Goal: Information Seeking & Learning: Learn about a topic

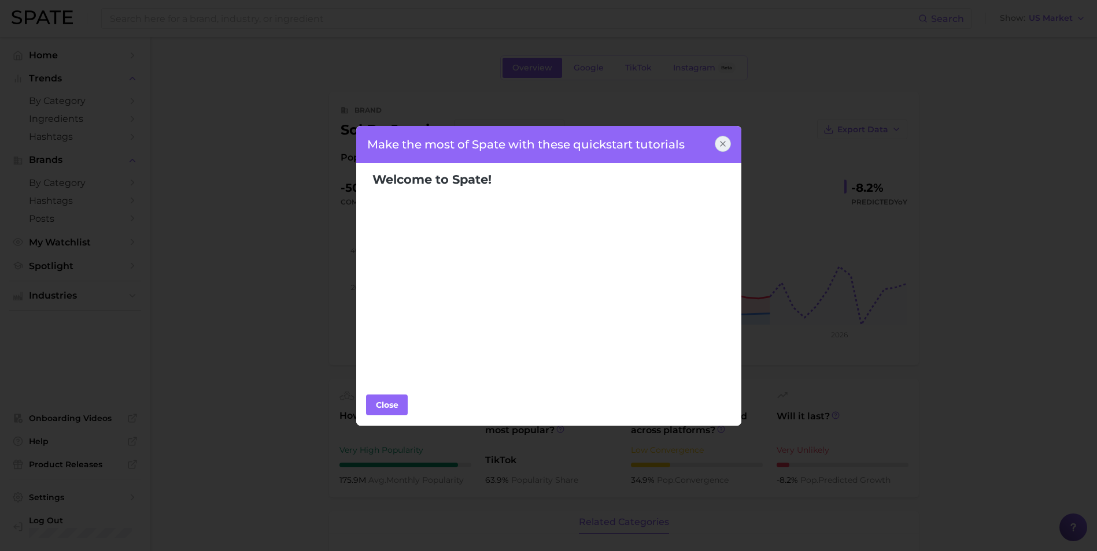
click at [721, 140] on icon at bounding box center [722, 143] width 9 height 9
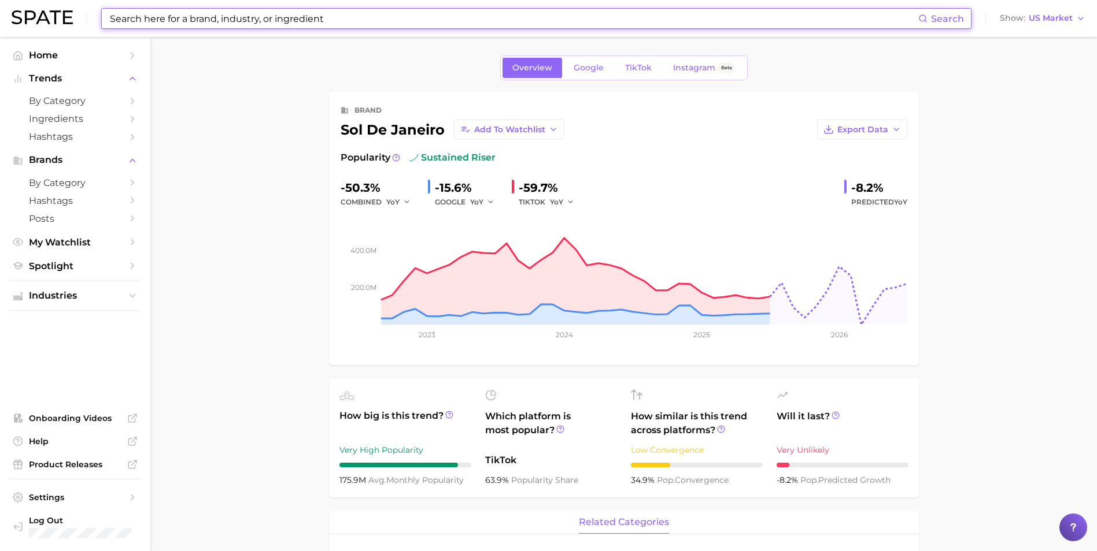
click at [277, 22] on input at bounding box center [513, 19] width 809 height 20
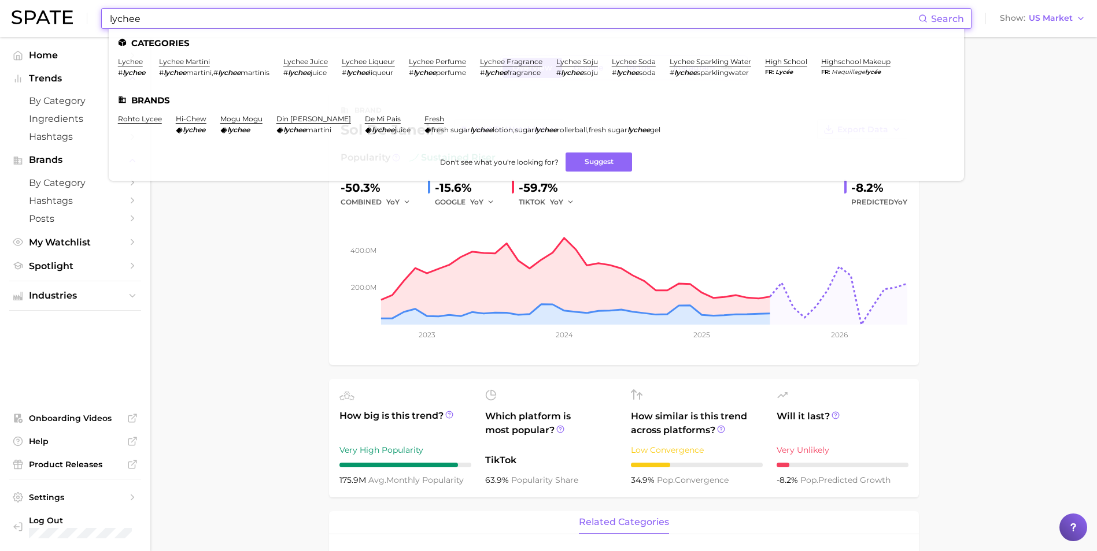
type input "lychee"
click at [515, 56] on ul "Categories lychee # lychee lychee martini # lychee martini , # lychee martinis …" at bounding box center [536, 105] width 855 height 152
click at [512, 60] on link "lychee fragrance" at bounding box center [511, 61] width 62 height 9
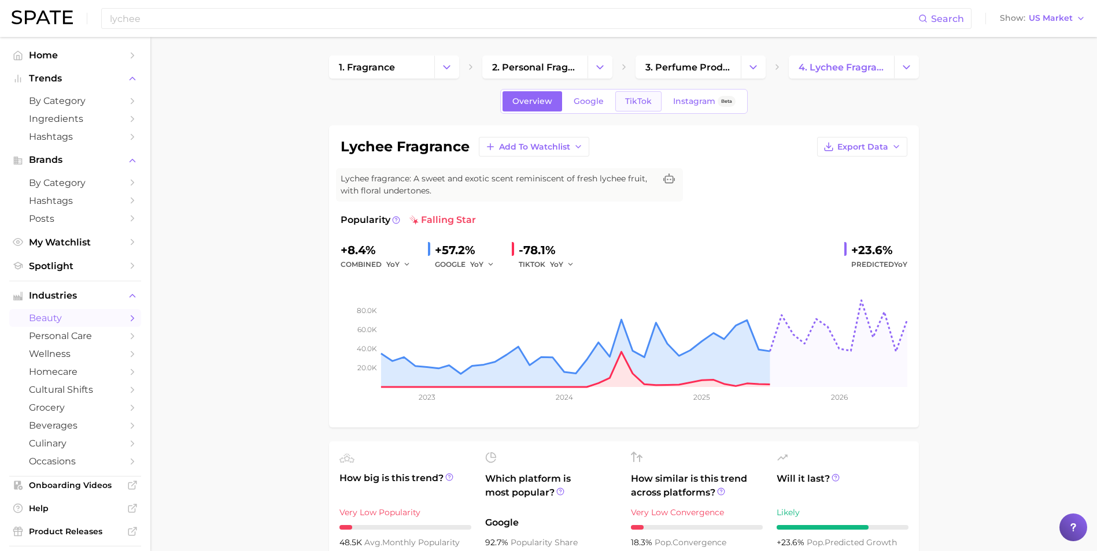
click at [632, 105] on span "TikTok" at bounding box center [638, 102] width 27 height 10
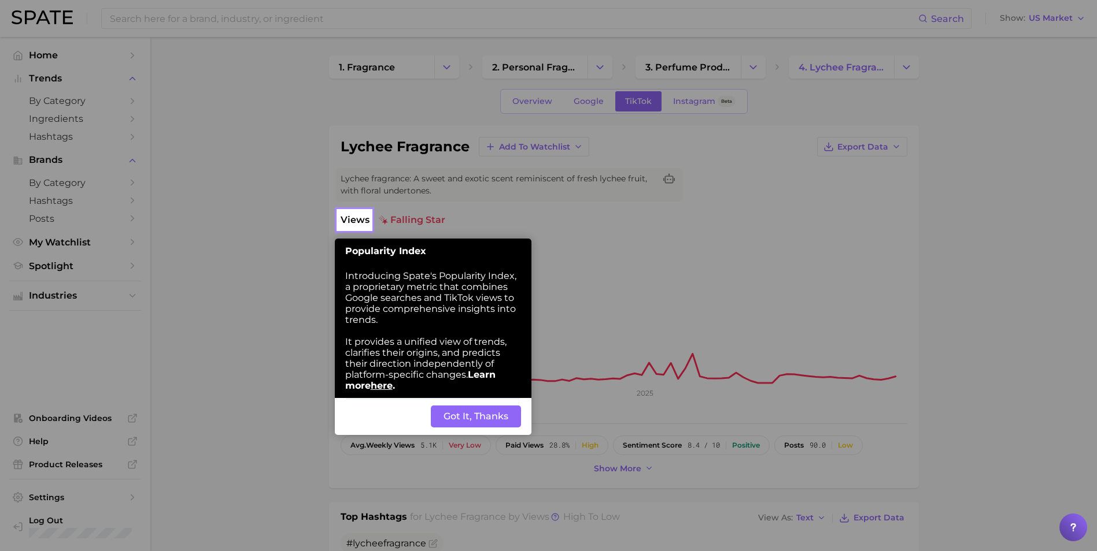
click at [507, 417] on button "Got It, Thanks" at bounding box center [476, 417] width 90 height 22
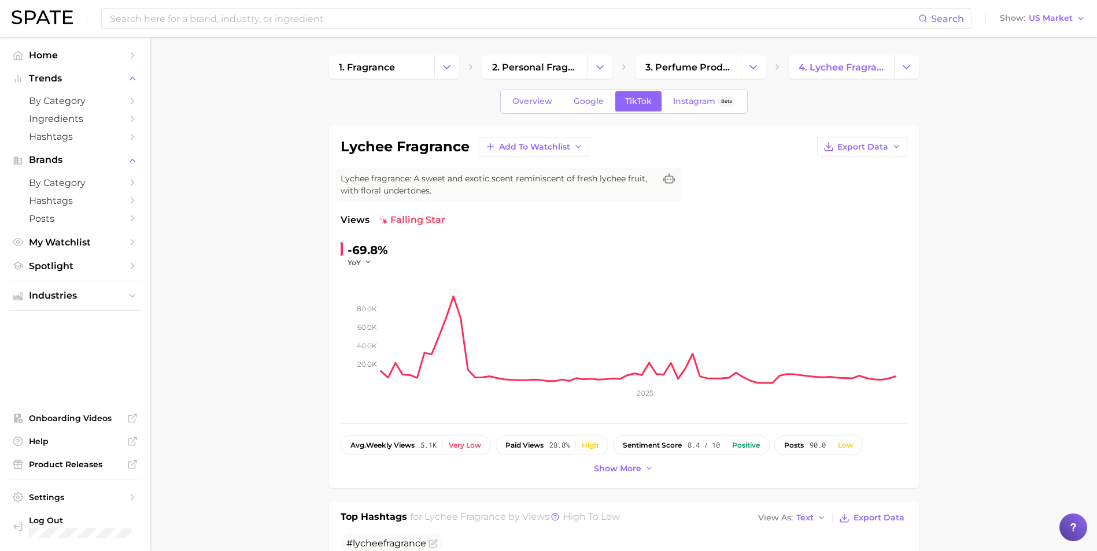
click at [805, 245] on div "-69.8% YoY 20.0k 40.0k 60.0k 80.0k 2025" at bounding box center [623, 326] width 566 height 171
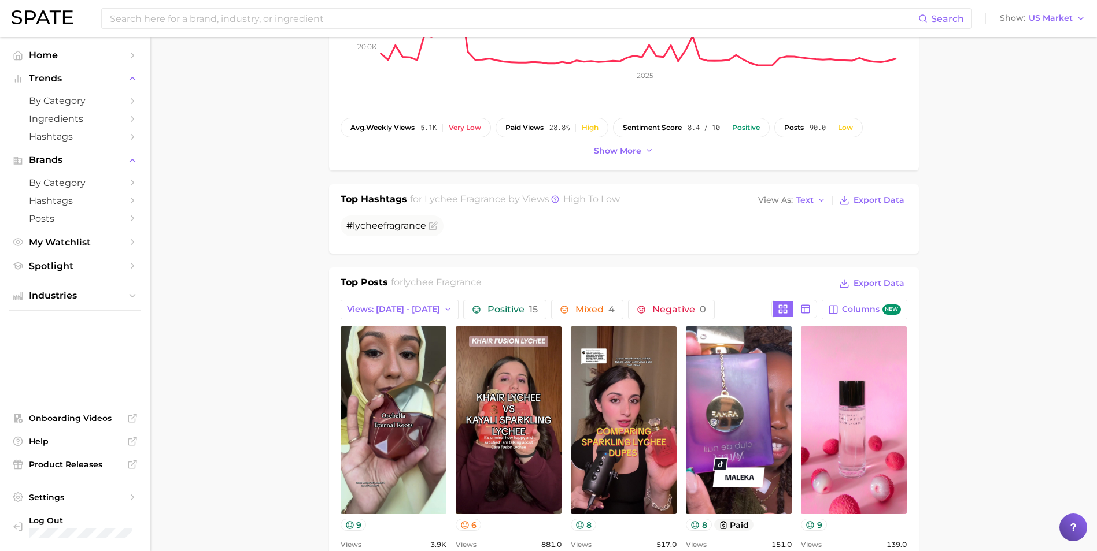
scroll to position [317, 0]
click at [457, 279] on span "lychee fragrance" at bounding box center [442, 282] width 79 height 11
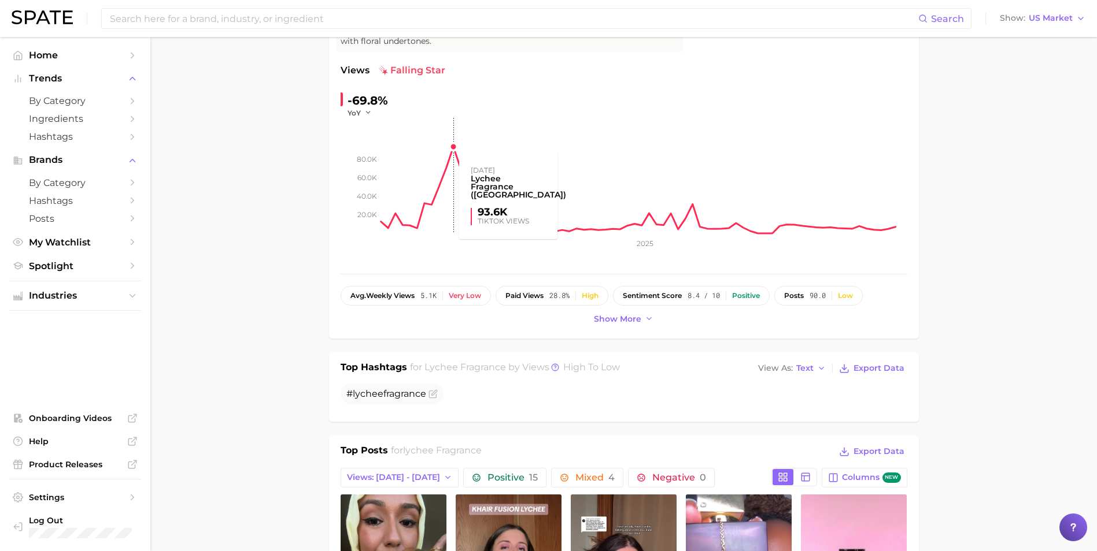
scroll to position [150, 0]
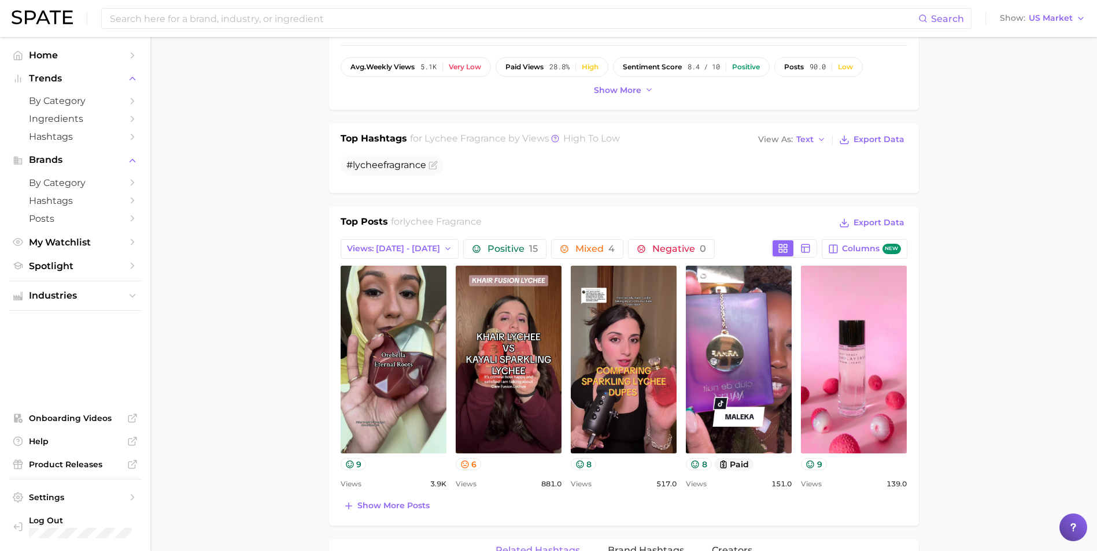
scroll to position [380, 0]
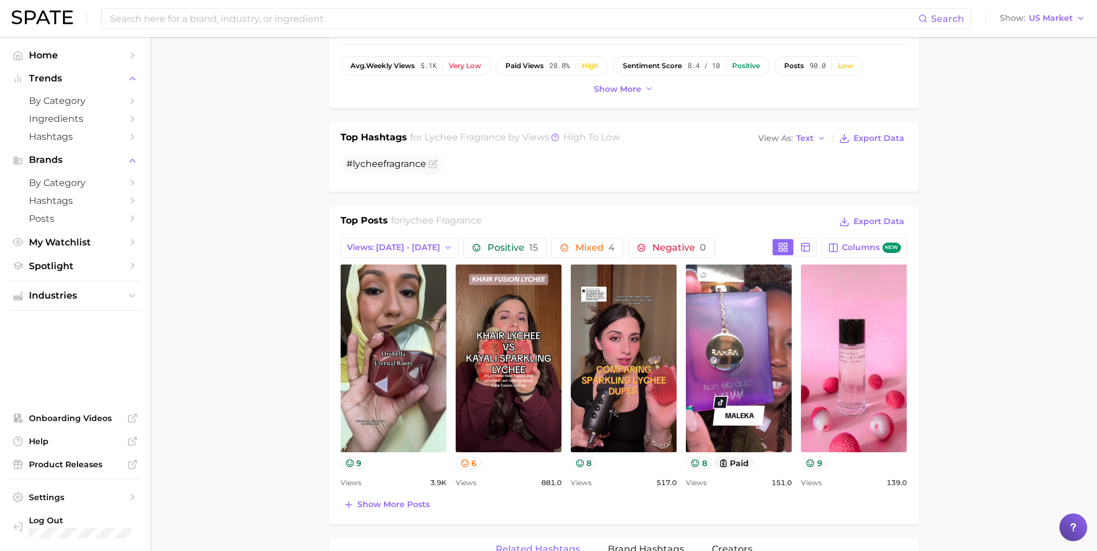
drag, startPoint x: 53, startPoint y: 28, endPoint x: 58, endPoint y: 24, distance: 6.6
click at [58, 24] on div "Search Show US Market" at bounding box center [548, 18] width 1073 height 37
click at [58, 24] on img at bounding box center [42, 17] width 61 height 14
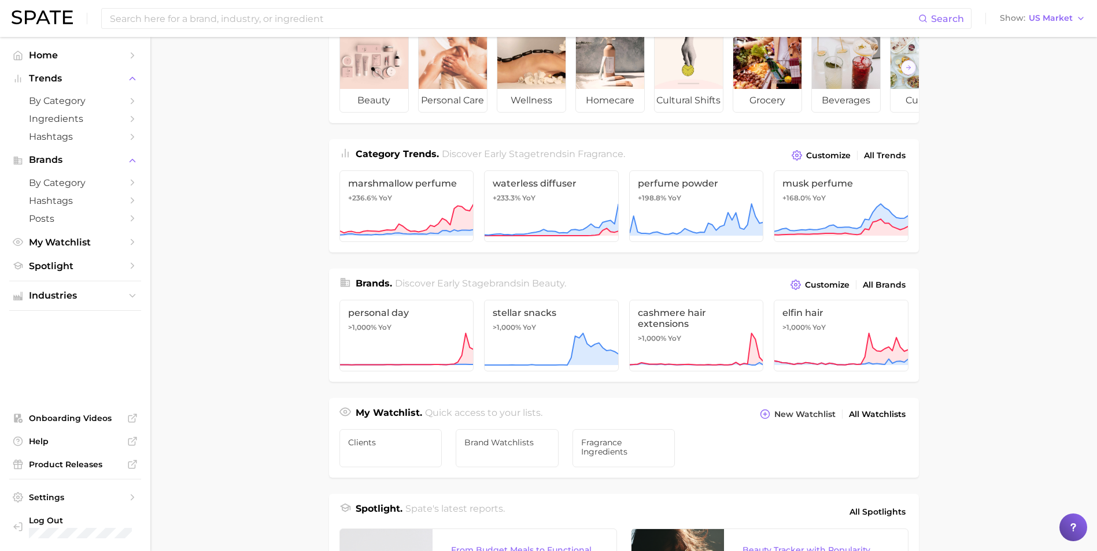
scroll to position [60, 0]
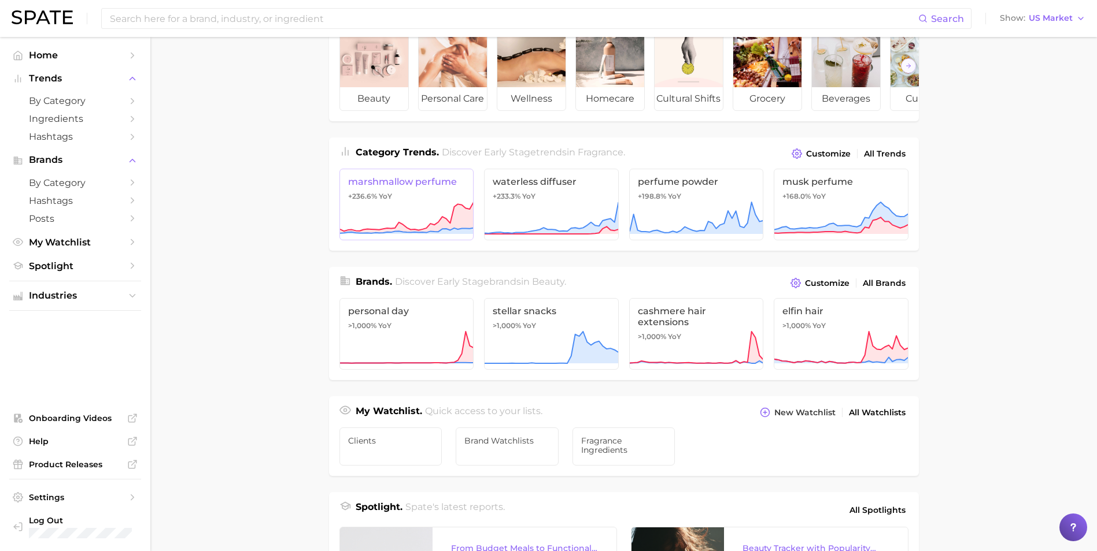
click at [453, 211] on icon at bounding box center [406, 218] width 135 height 35
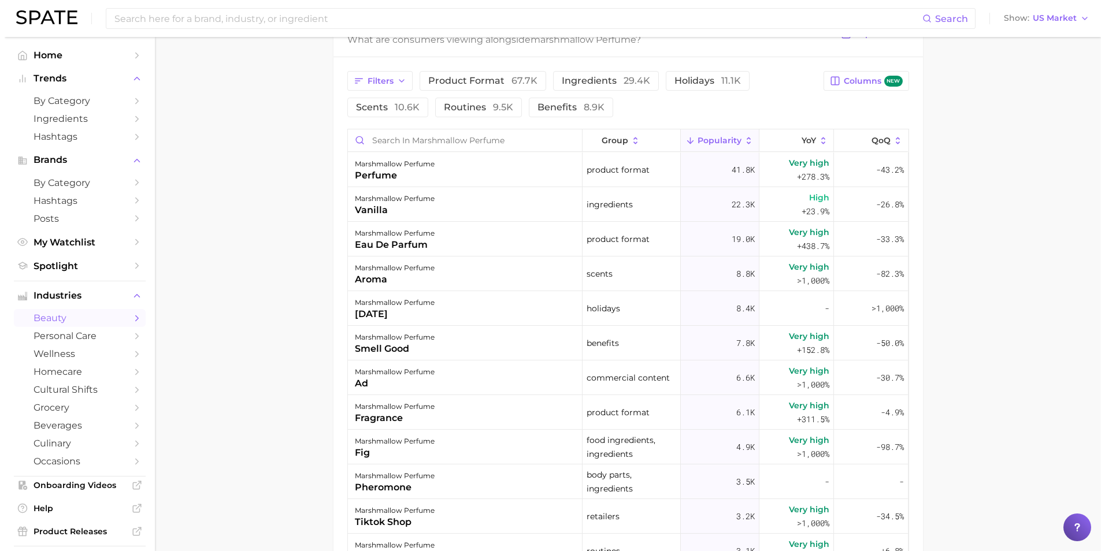
scroll to position [794, 0]
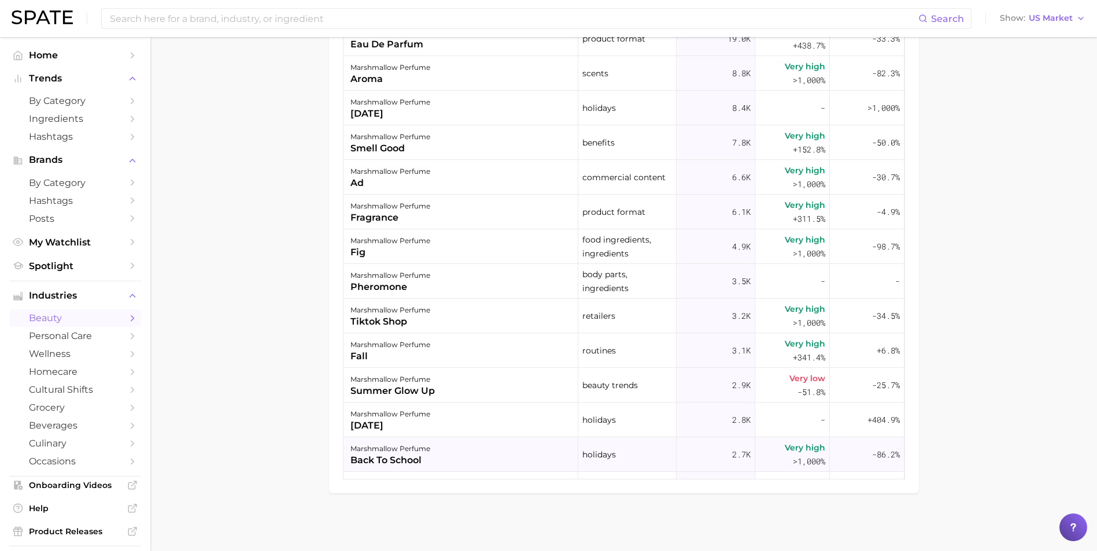
click at [417, 466] on div "back to school" at bounding box center [390, 461] width 80 height 14
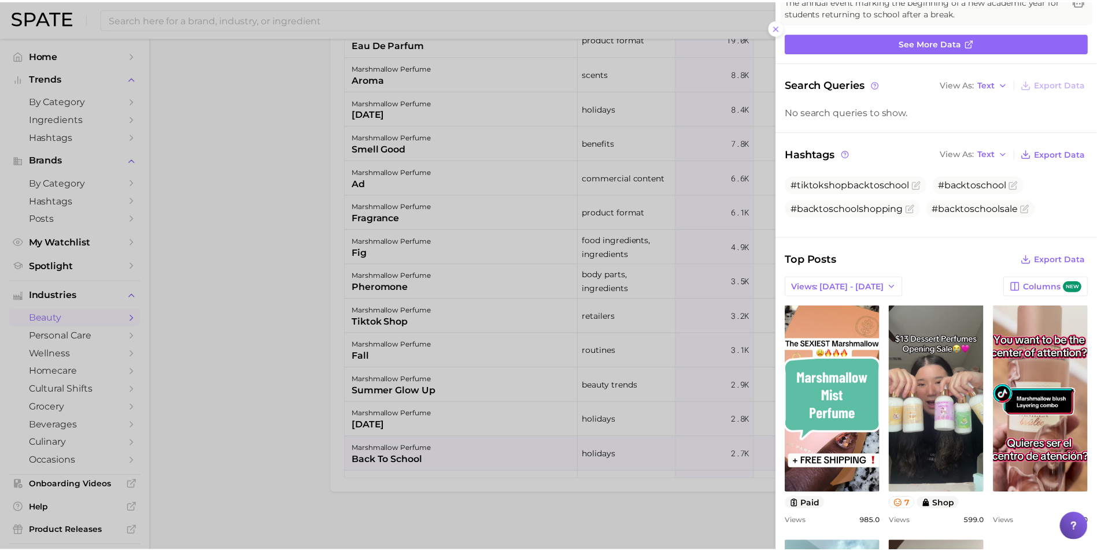
scroll to position [98, 0]
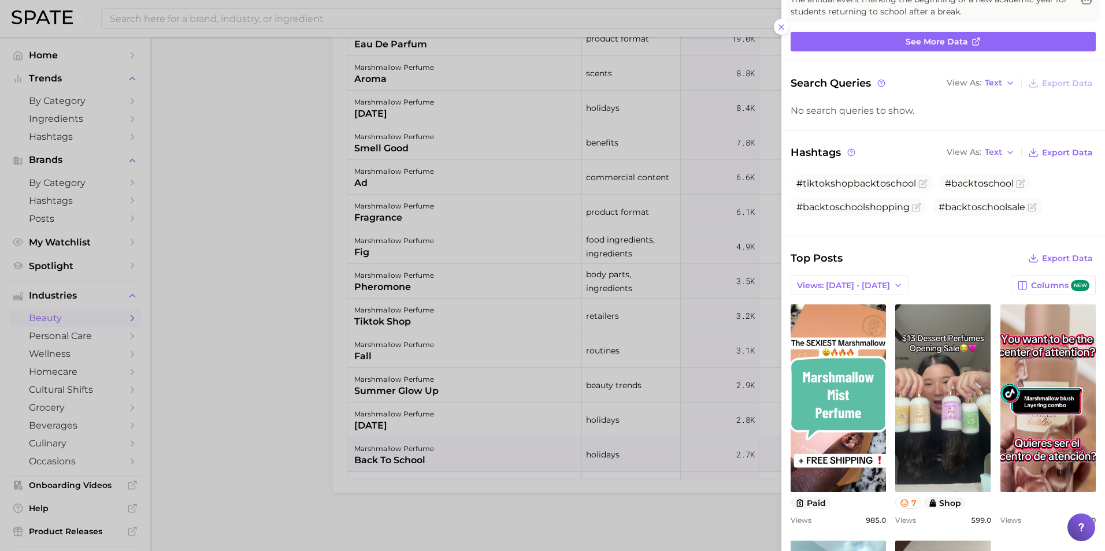
click at [725, 403] on div at bounding box center [552, 275] width 1105 height 551
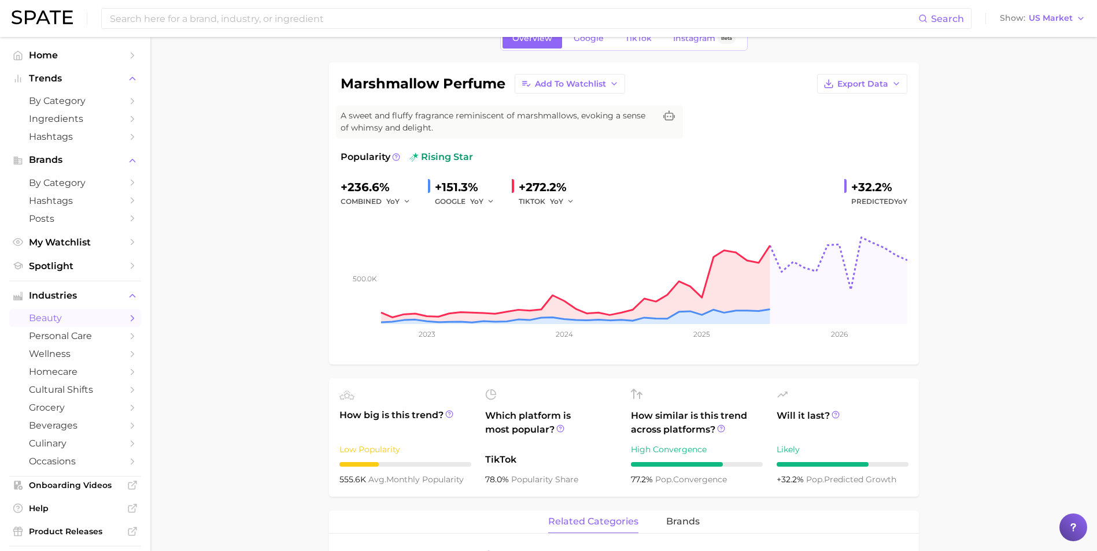
scroll to position [0, 0]
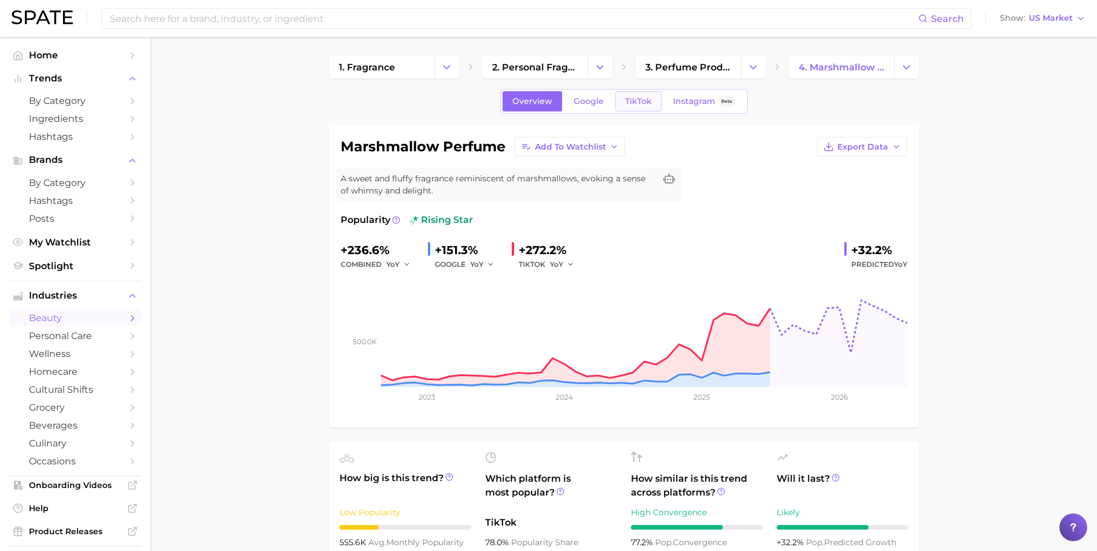
click at [620, 94] on link "TikTok" at bounding box center [638, 101] width 46 height 20
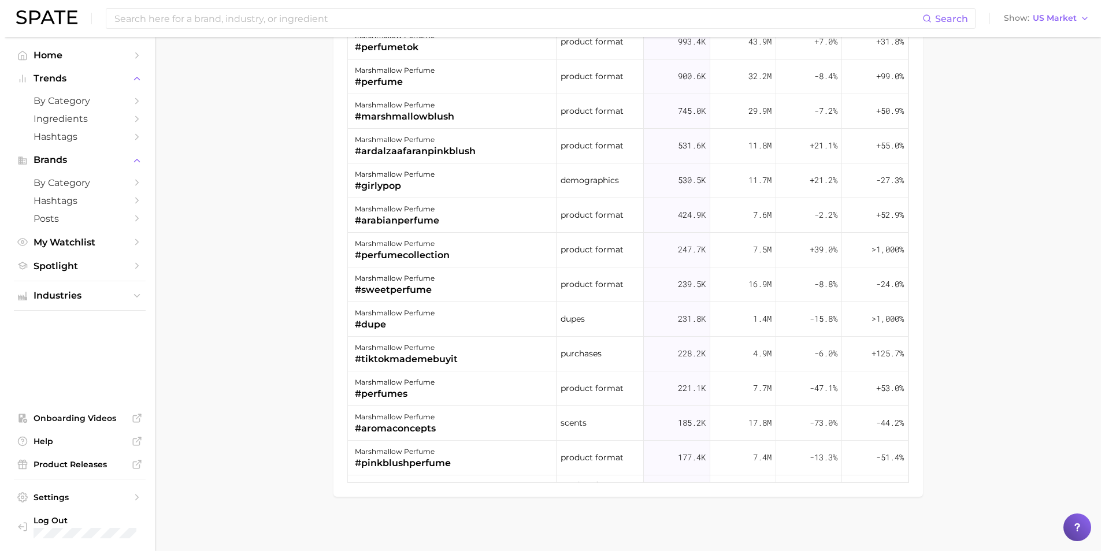
scroll to position [1181, 0]
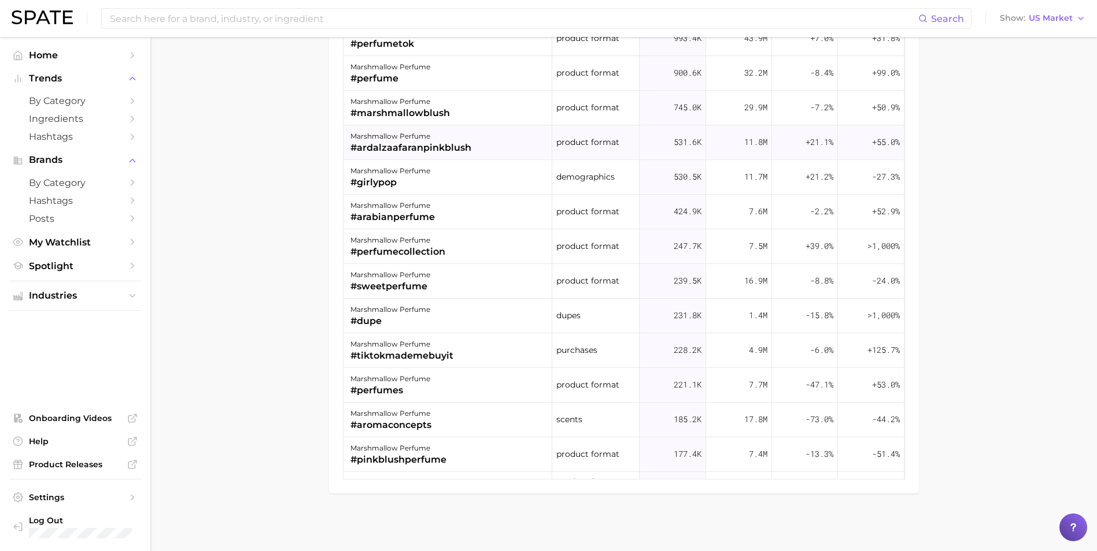
click at [423, 138] on div "marshmallow perfume" at bounding box center [410, 136] width 121 height 14
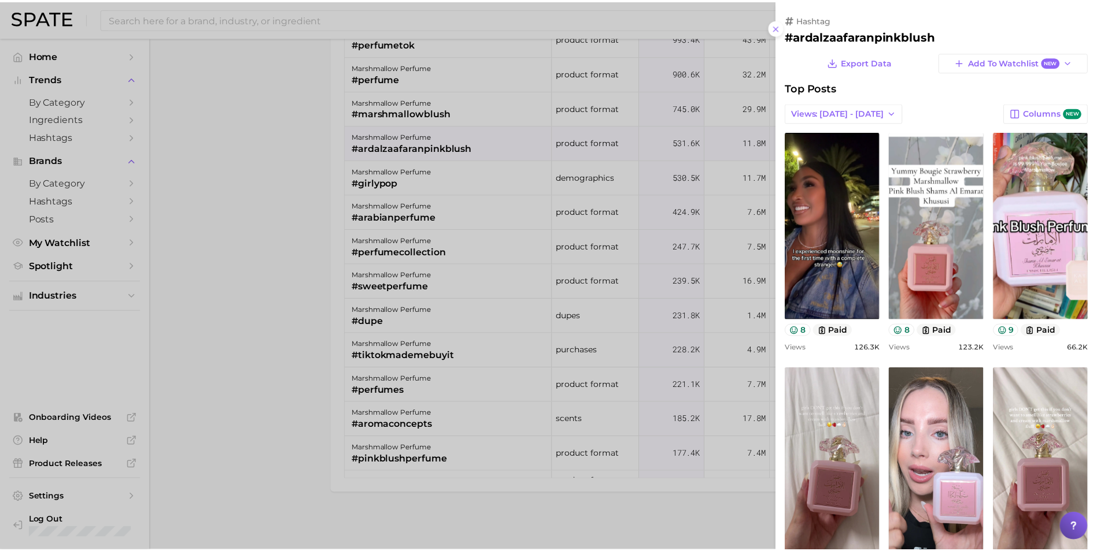
scroll to position [0, 0]
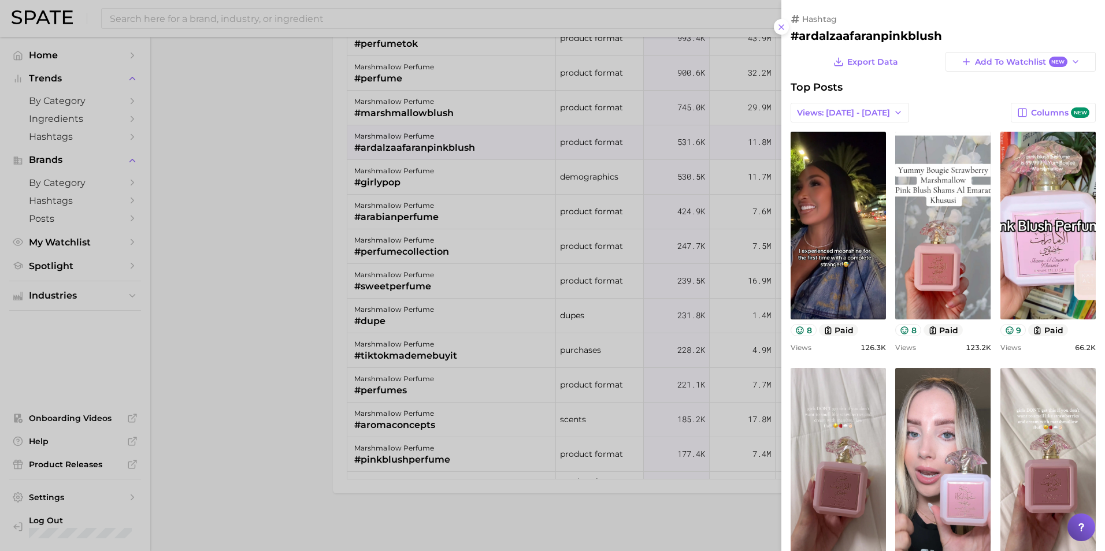
click at [181, 269] on div at bounding box center [552, 275] width 1105 height 551
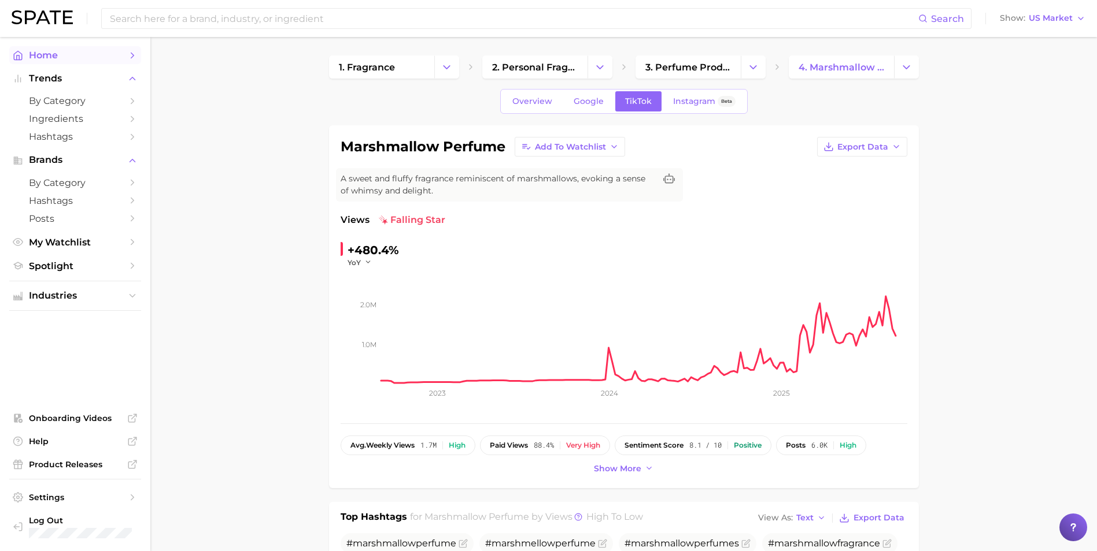
click at [123, 57] on link "Home" at bounding box center [75, 55] width 132 height 18
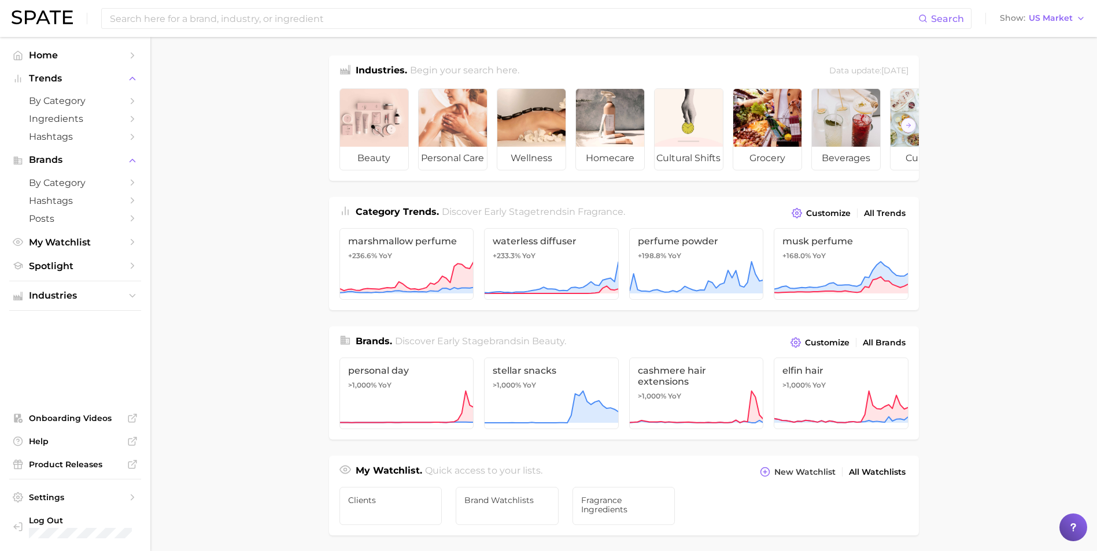
click at [223, 361] on main "Industries. Begin your search here. Data update: [DATE] beauty personal care we…" at bounding box center [623, 488] width 946 height 902
click at [235, 364] on main "Industries. Begin your search here. Data update: [DATE] beauty personal care we…" at bounding box center [623, 488] width 946 height 902
click at [198, 140] on main "Industries. Begin your search here. Data update: [DATE] beauty personal care we…" at bounding box center [623, 488] width 946 height 902
click at [134, 76] on icon "Sidebar" at bounding box center [132, 78] width 10 height 10
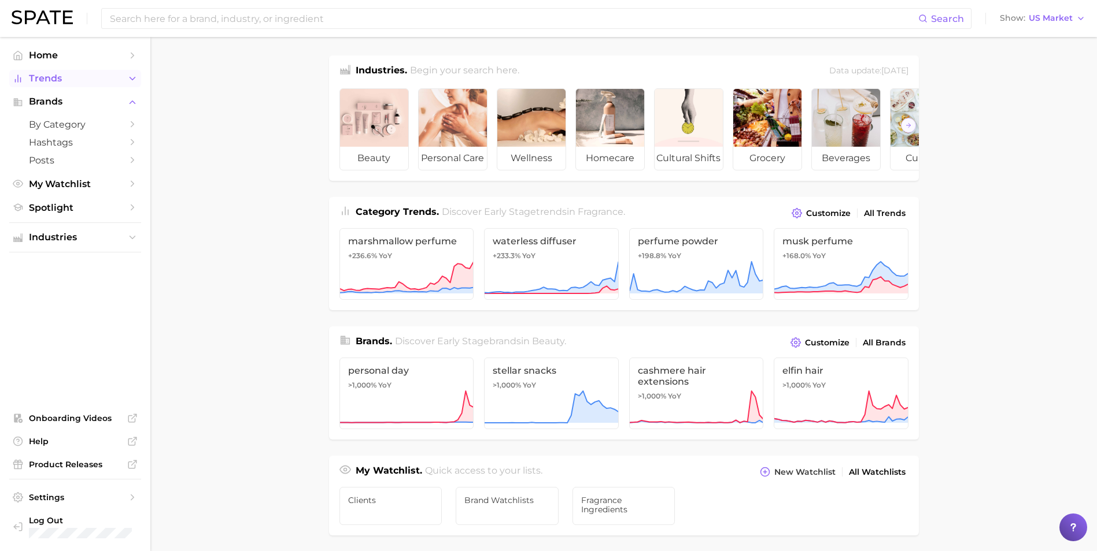
click at [134, 76] on icon "Sidebar" at bounding box center [132, 78] width 10 height 10
click at [134, 250] on link "My Watchlist" at bounding box center [75, 243] width 132 height 18
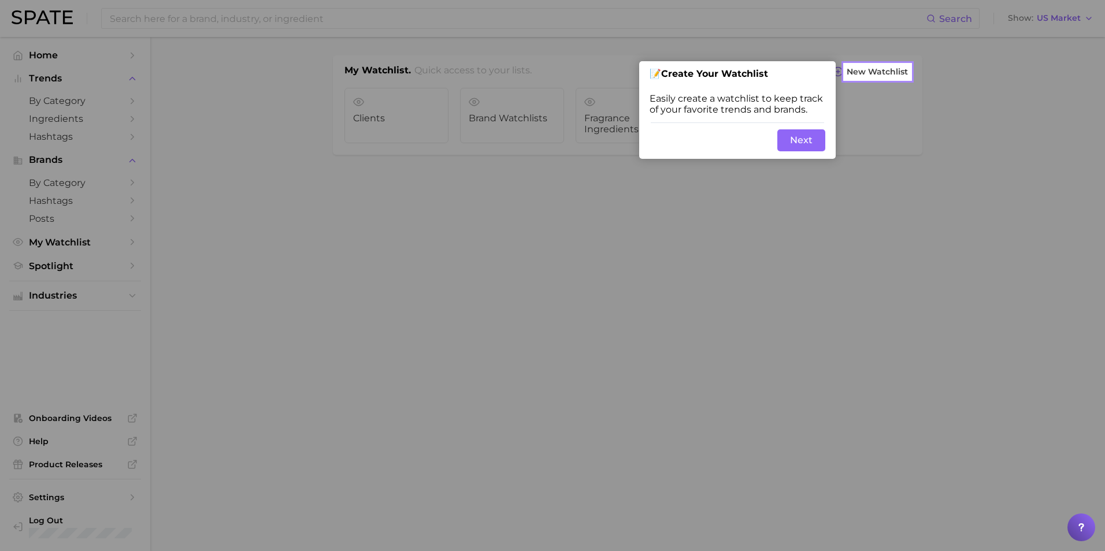
click at [810, 153] on div "Skip Back Next" at bounding box center [737, 140] width 197 height 37
click at [810, 151] on button "Next" at bounding box center [801, 140] width 48 height 22
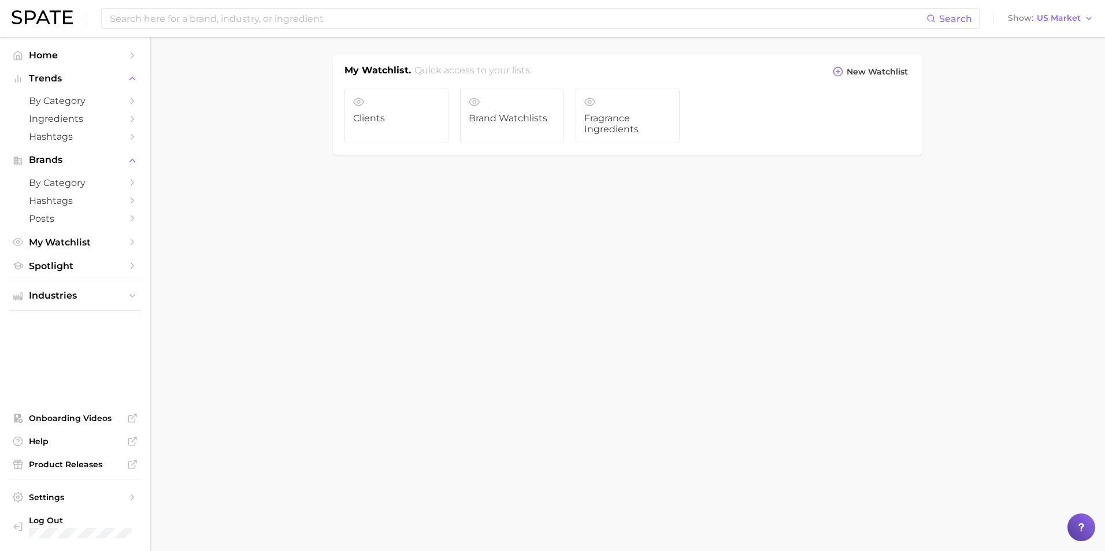
click at [453, 403] on body "Search Show US Market Home Trends by Category Ingredients Hashtags Brands by Ca…" at bounding box center [552, 275] width 1105 height 551
